Goal: Book appointment/travel/reservation

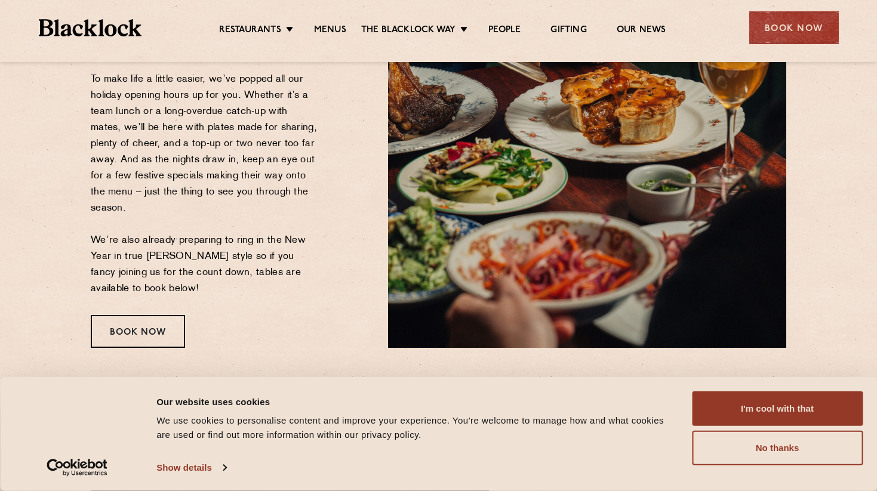
scroll to position [249, 0]
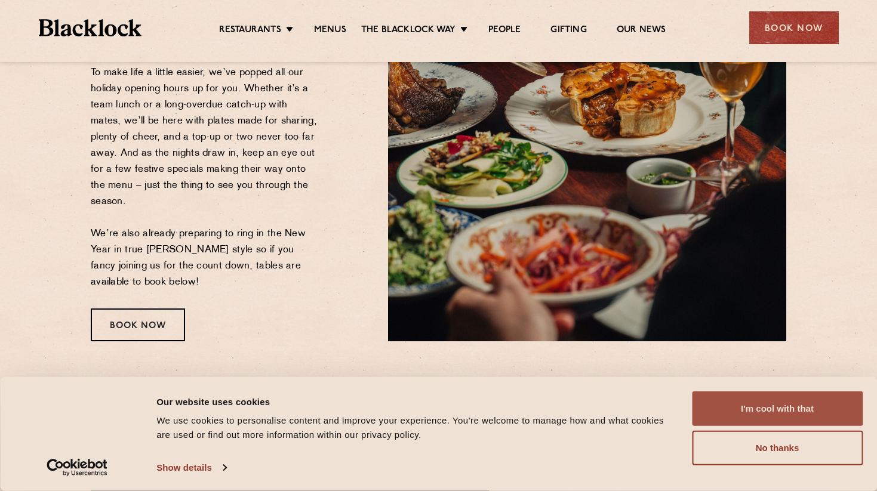
click at [727, 394] on button "I'm cool with that" at bounding box center [777, 409] width 171 height 35
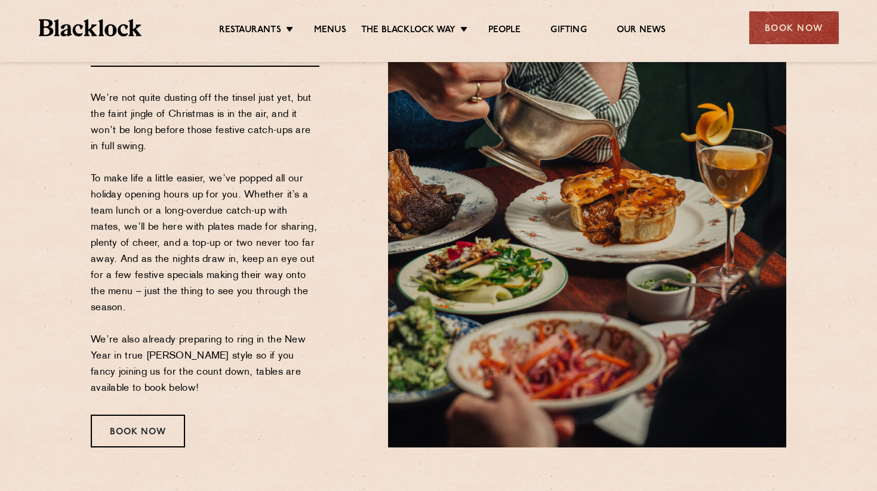
scroll to position [152, 0]
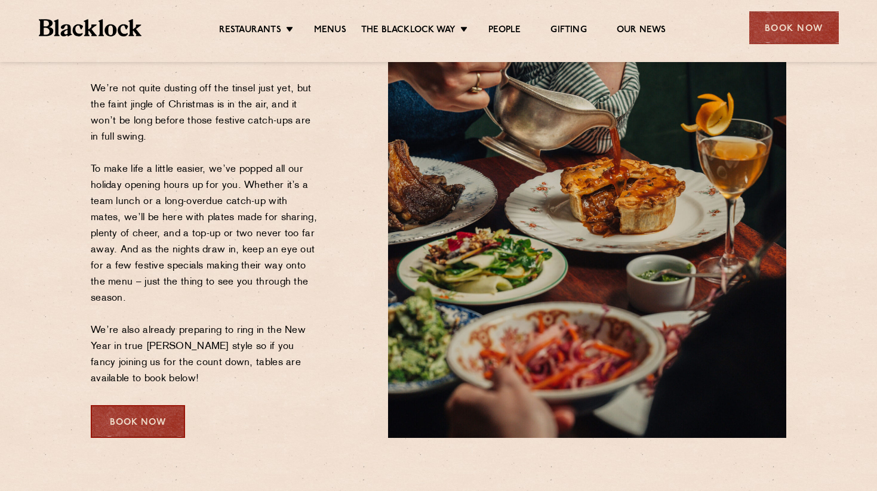
click at [137, 424] on div "Book Now" at bounding box center [138, 421] width 94 height 33
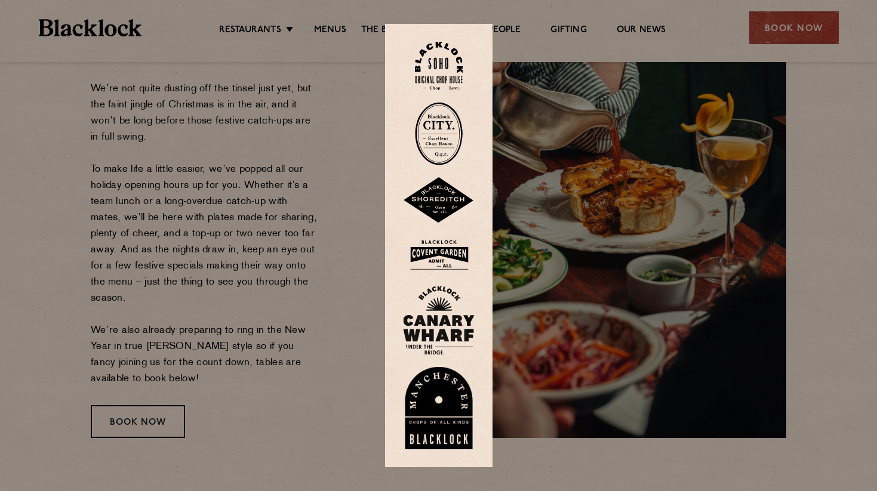
click at [438, 67] on img at bounding box center [439, 66] width 48 height 48
